Goal: Task Accomplishment & Management: Manage account settings

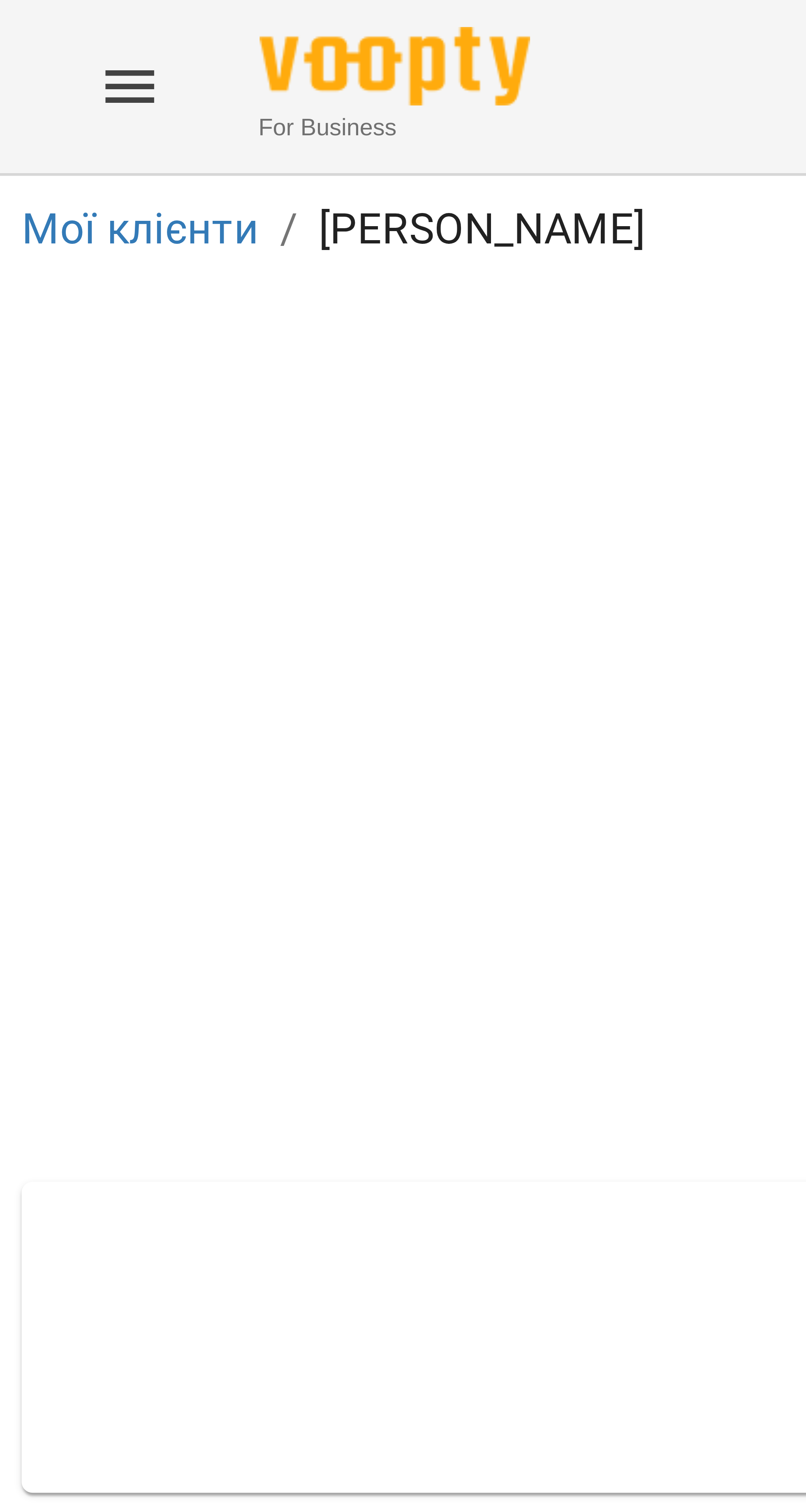
click at [23, 12] on icon "Menu" at bounding box center [19, 13] width 10 height 10
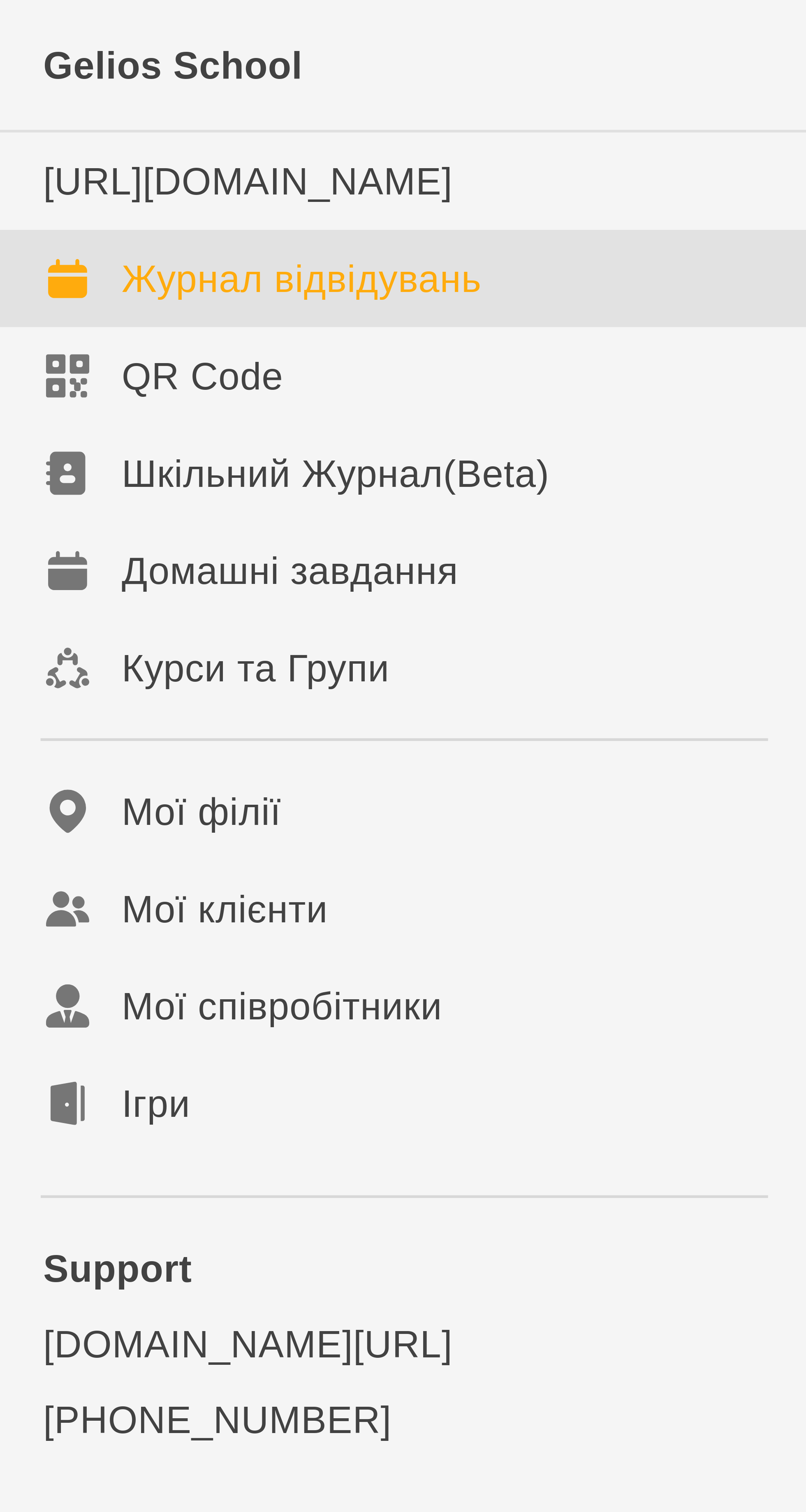
click at [20, 46] on div "Журнал відвідувань" at bounding box center [46, 42] width 55 height 8
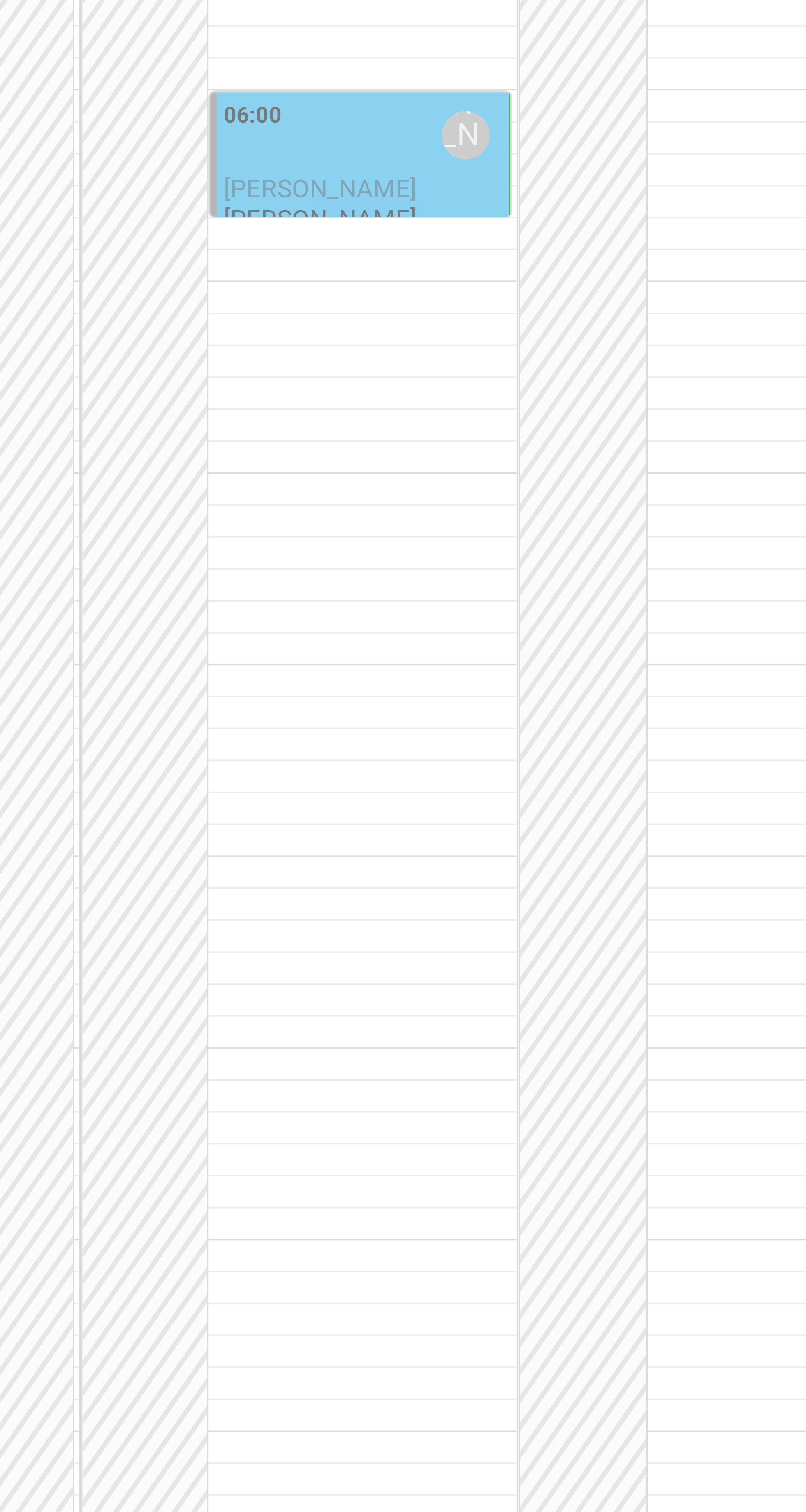
click at [212, 367] on div "06:00 [PERSON_NAME]" at bounding box center [202, 358] width 72 height 19
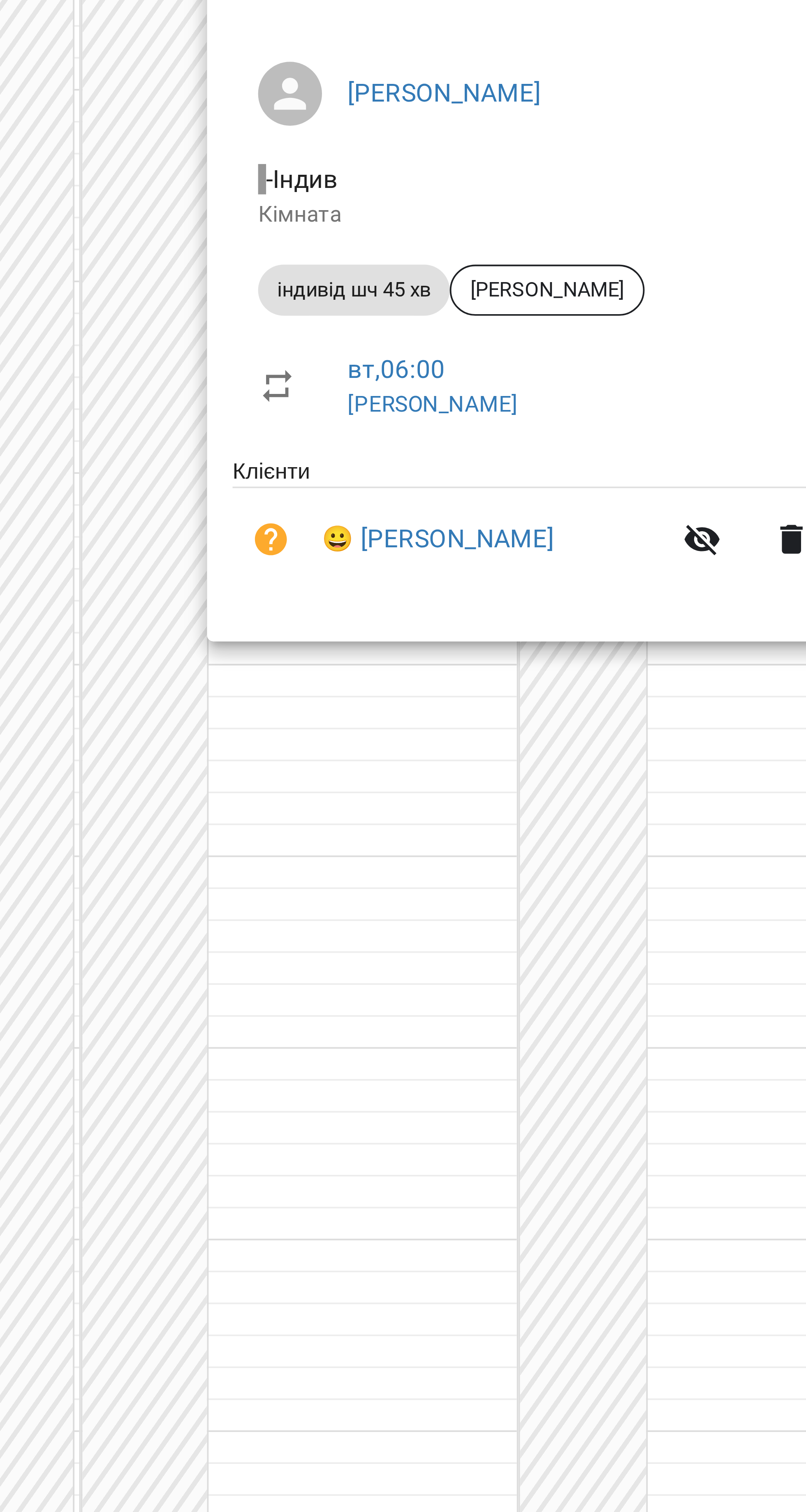
click at [203, 153] on div at bounding box center [403, 756] width 806 height 1512
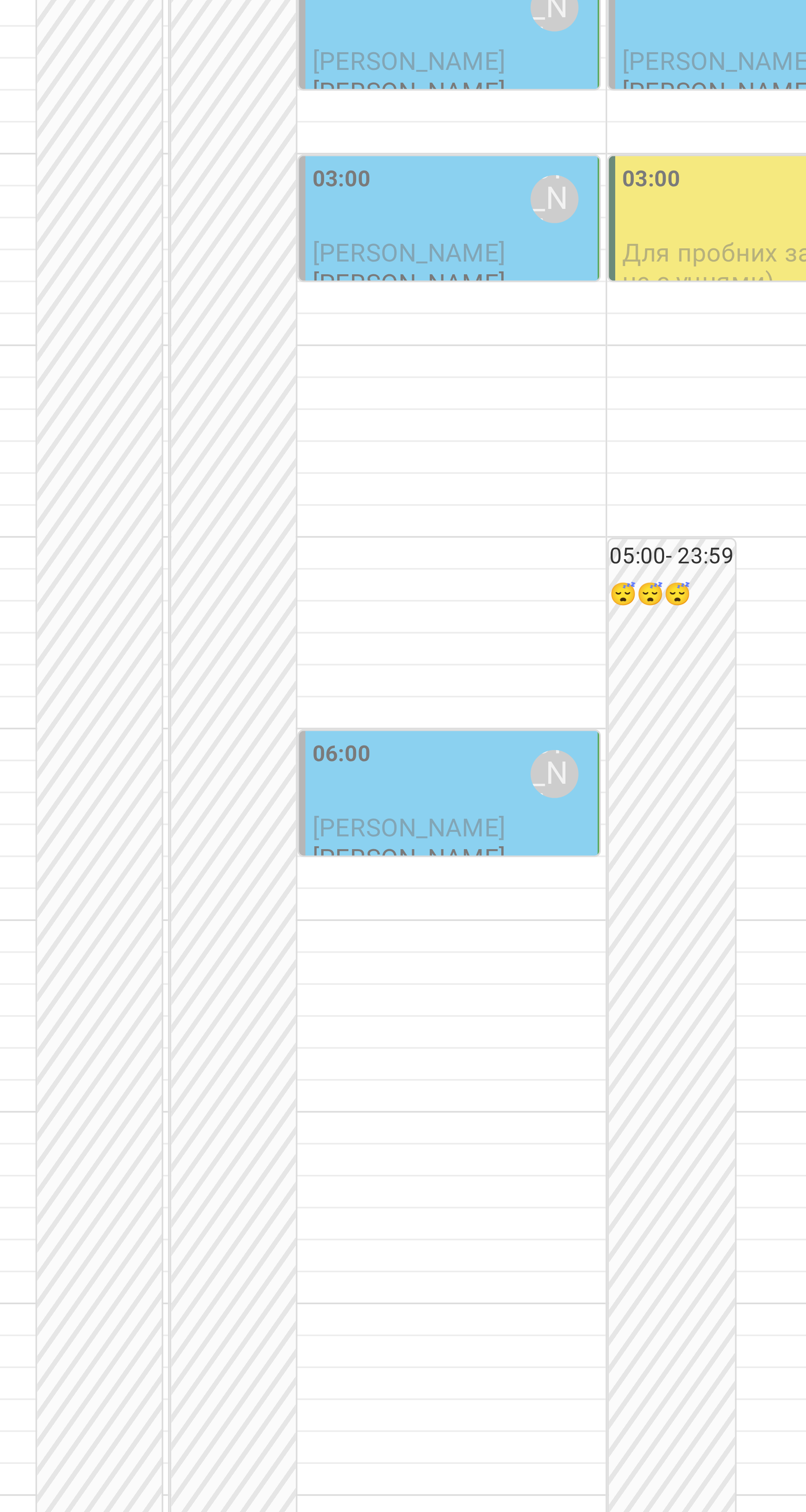
click at [209, 367] on div "06:00 [PERSON_NAME]" at bounding box center [202, 358] width 72 height 19
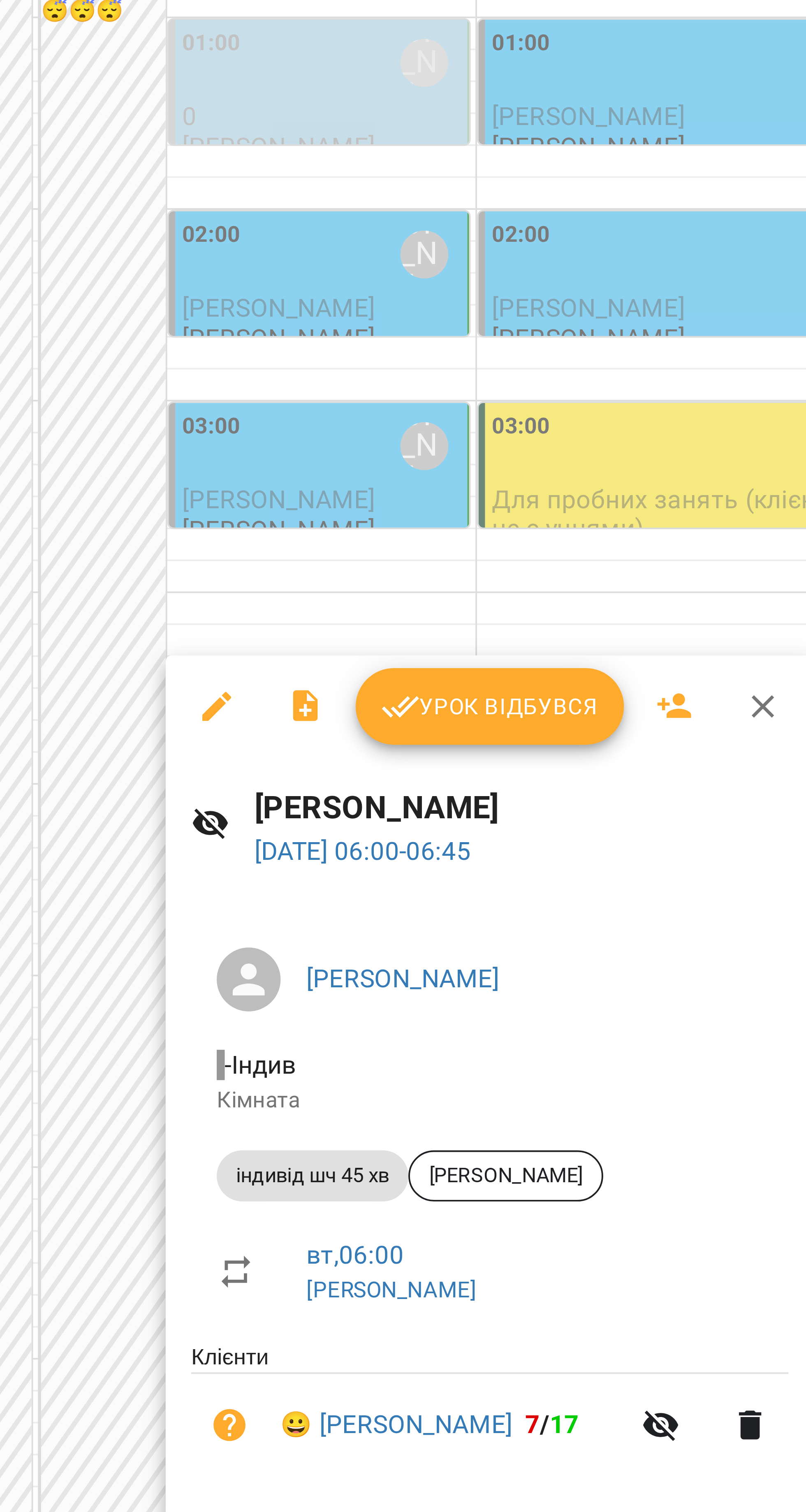
click at [262, 281] on span "Урок відбувся" at bounding box center [245, 277] width 56 height 10
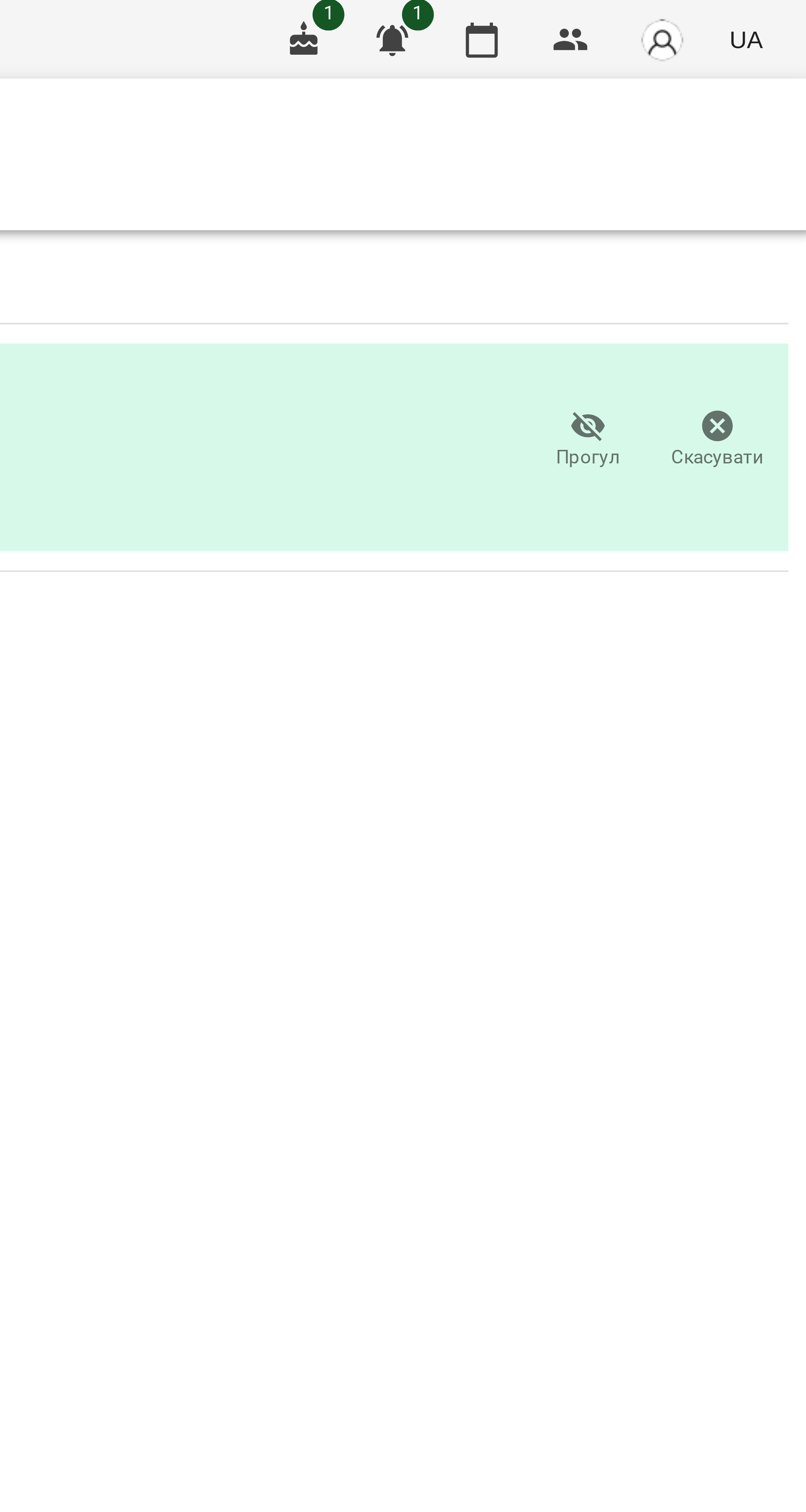
click at [748, 116] on icon "button" at bounding box center [748, 113] width 10 height 10
